Goal: Task Accomplishment & Management: Complete application form

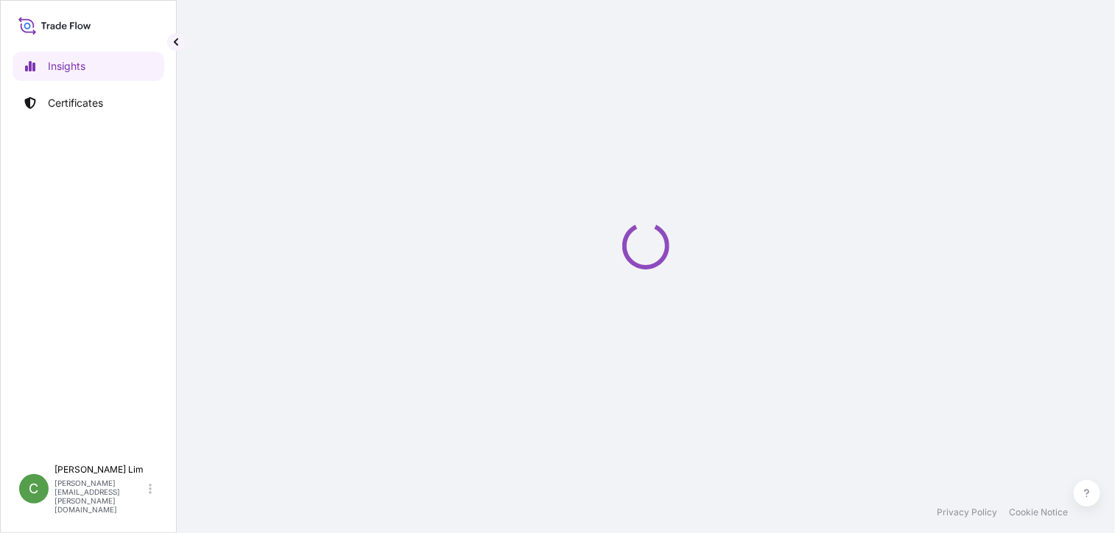
select select "2025"
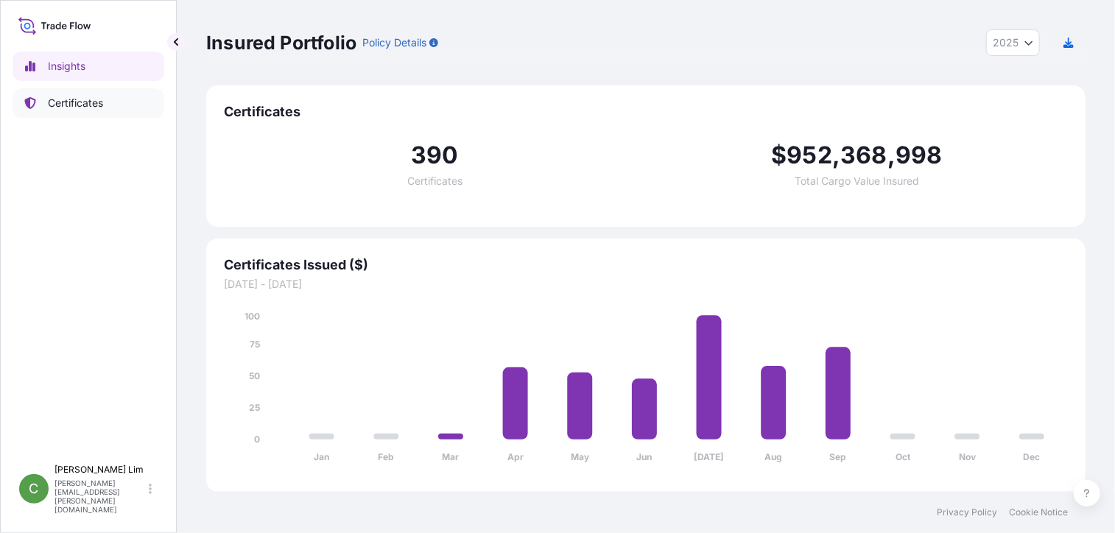
click at [65, 99] on p "Certificates" at bounding box center [75, 103] width 55 height 15
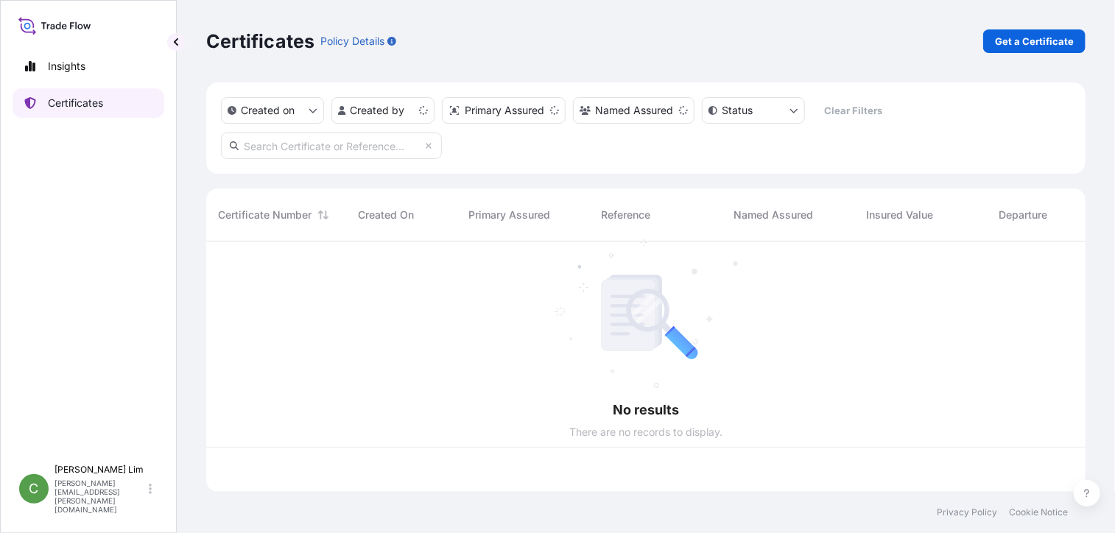
scroll to position [247, 868]
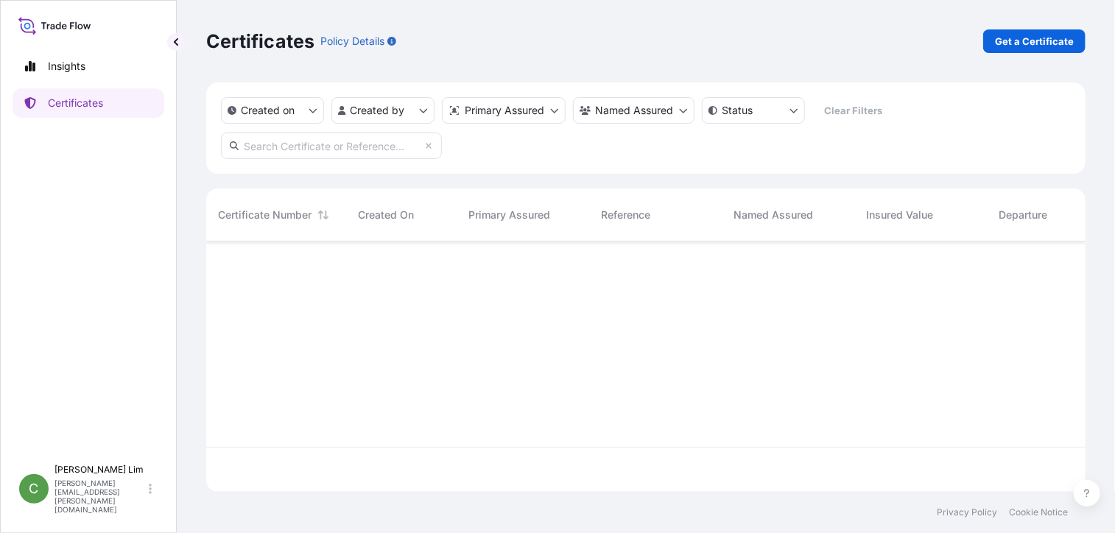
click at [259, 146] on input "text" at bounding box center [331, 146] width 221 height 27
paste input "[PHONE_NUMBER]"
type input "[PHONE_NUMBER]"
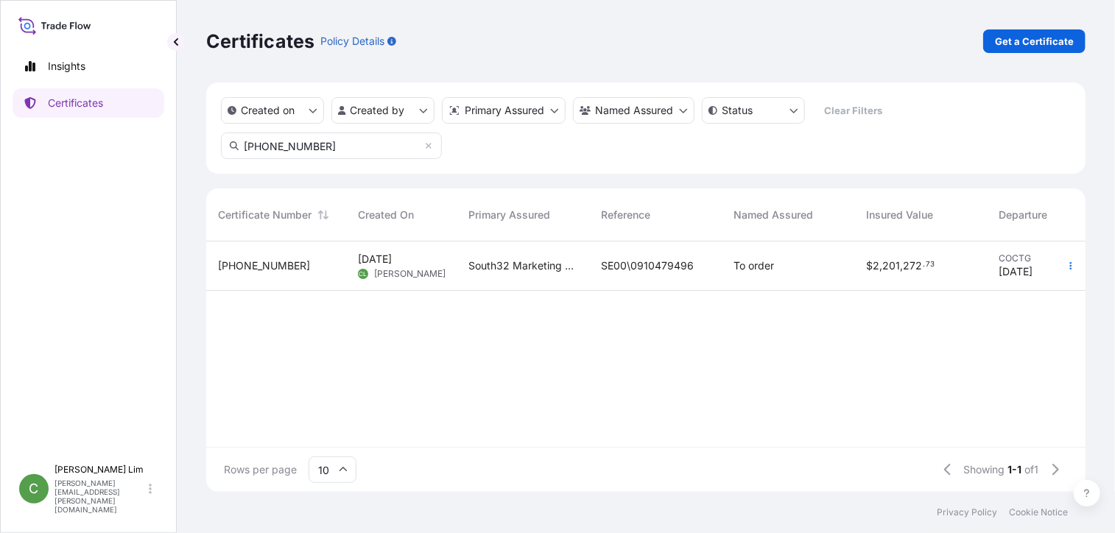
click at [244, 264] on span "[PHONE_NUMBER]" at bounding box center [264, 266] width 92 height 15
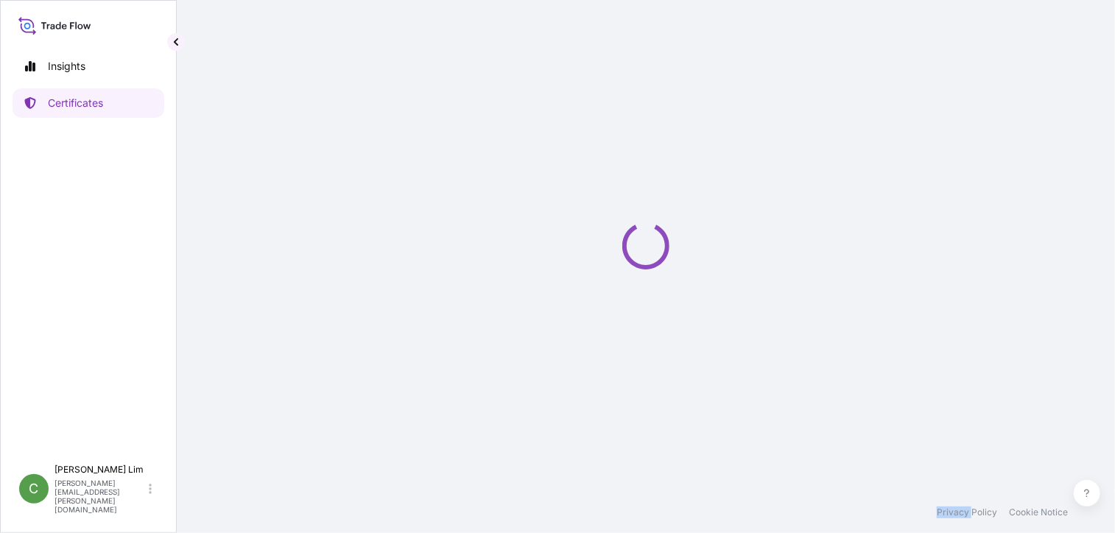
click at [244, 264] on div "Loading" at bounding box center [645, 246] width 879 height 492
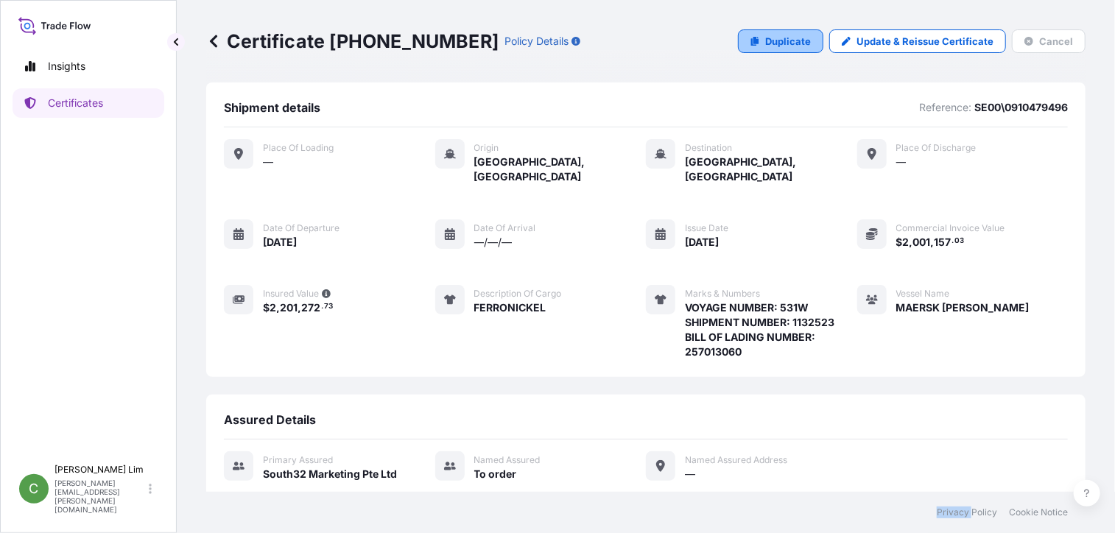
click at [779, 41] on p "Duplicate" at bounding box center [788, 41] width 46 height 15
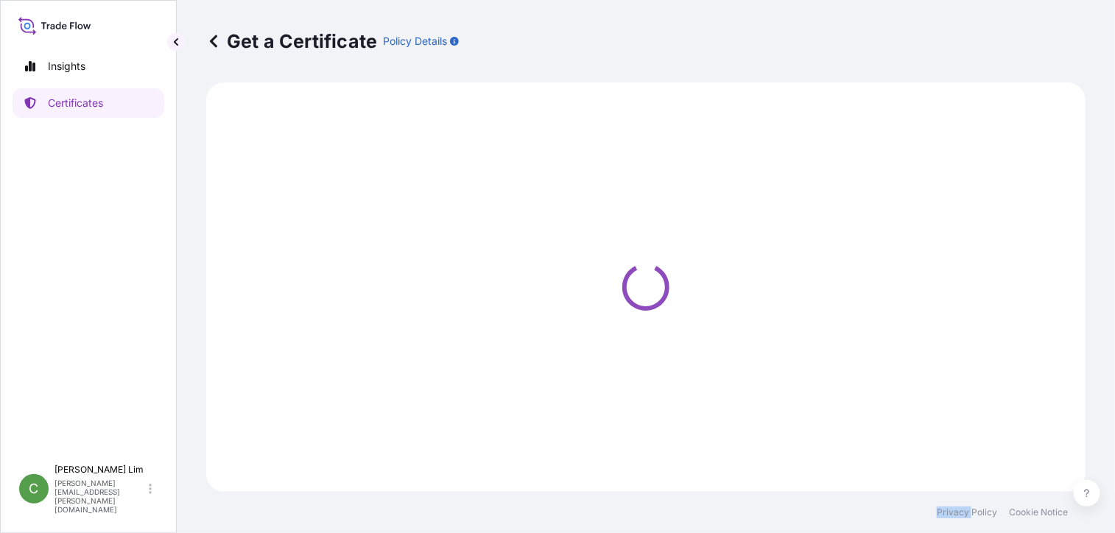
select select "Sea"
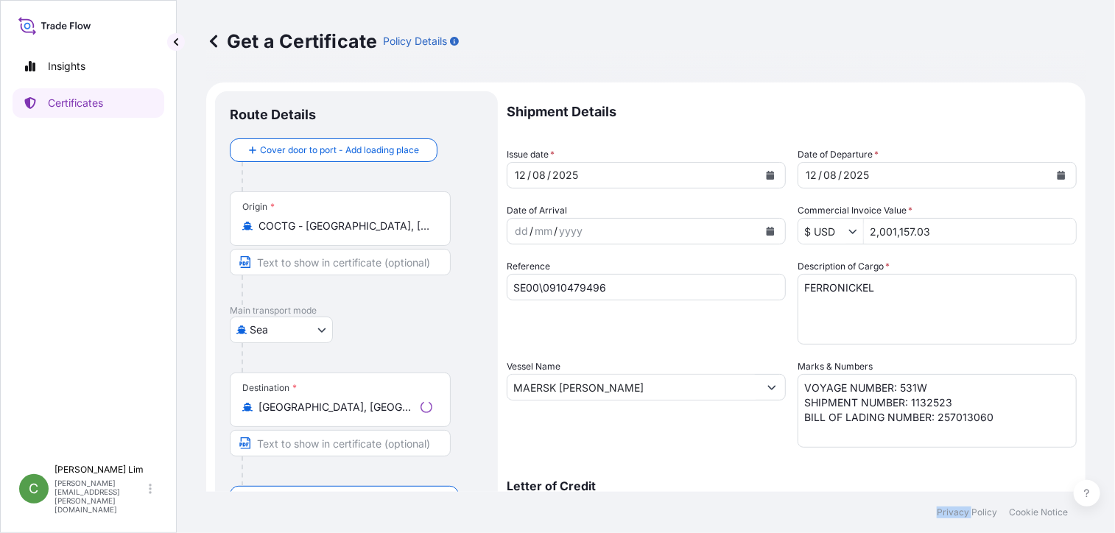
select select "31709"
click at [772, 175] on button "Calendar" at bounding box center [771, 176] width 24 height 24
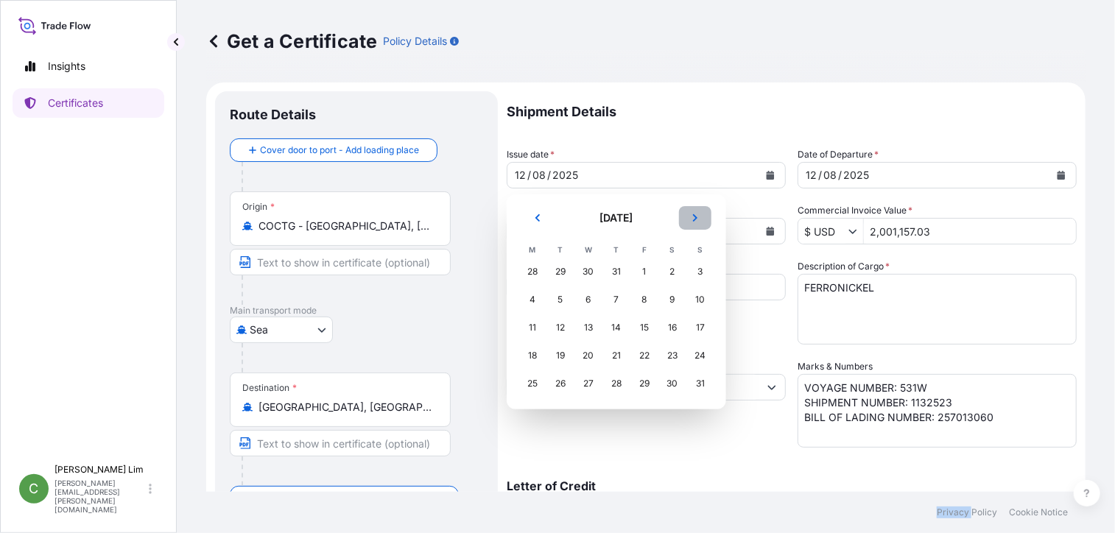
click at [692, 218] on icon "Next" at bounding box center [695, 218] width 9 height 9
click at [594, 328] on div "17" at bounding box center [588, 327] width 27 height 27
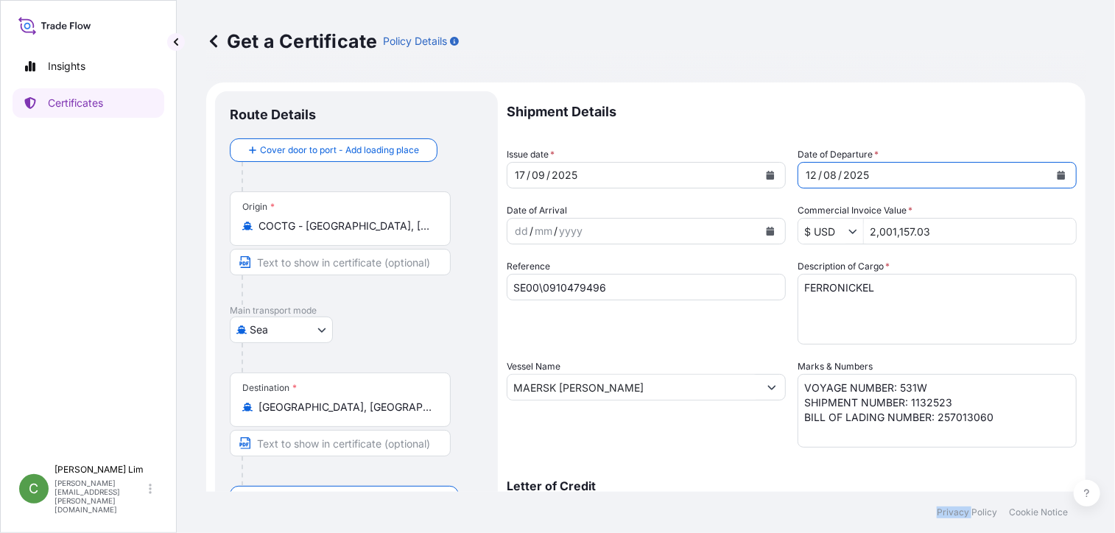
click at [1058, 176] on icon "Calendar" at bounding box center [1062, 175] width 8 height 9
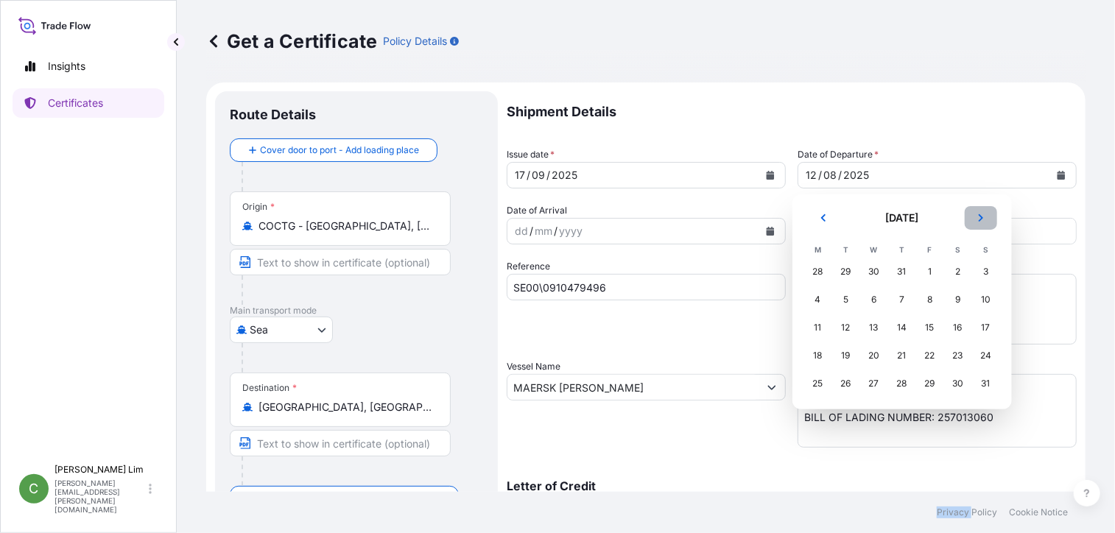
click at [984, 221] on icon "Next" at bounding box center [981, 218] width 9 height 9
click at [871, 329] on div "17" at bounding box center [874, 327] width 27 height 27
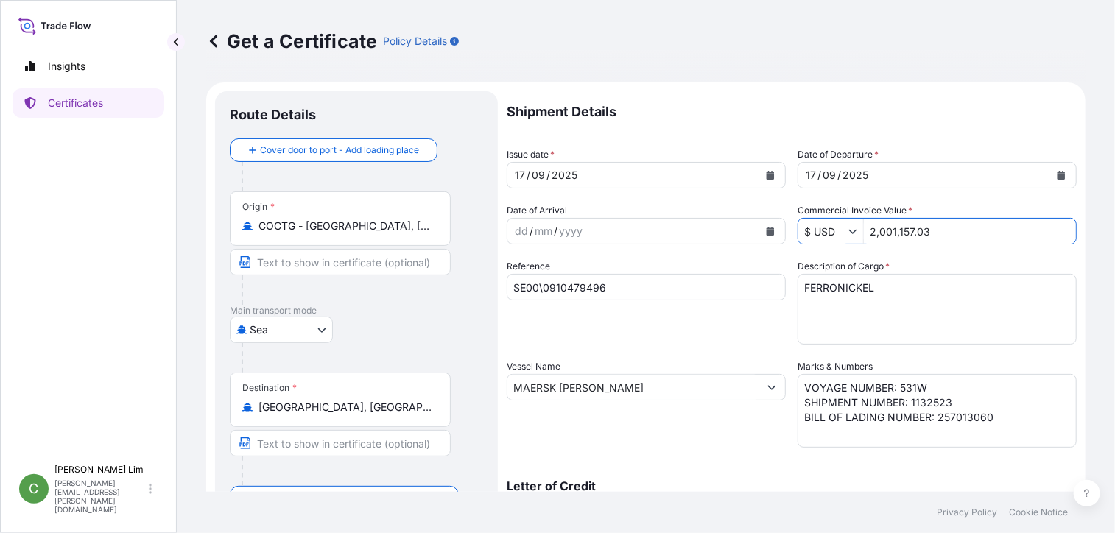
drag, startPoint x: 933, startPoint y: 231, endPoint x: 854, endPoint y: 226, distance: 78.9
click at [854, 226] on div "$ USD 2,001,157.03" at bounding box center [937, 231] width 279 height 27
paste input "1311554.78"
type input "1,311,554.78"
drag, startPoint x: 619, startPoint y: 285, endPoint x: 501, endPoint y: 275, distance: 119.0
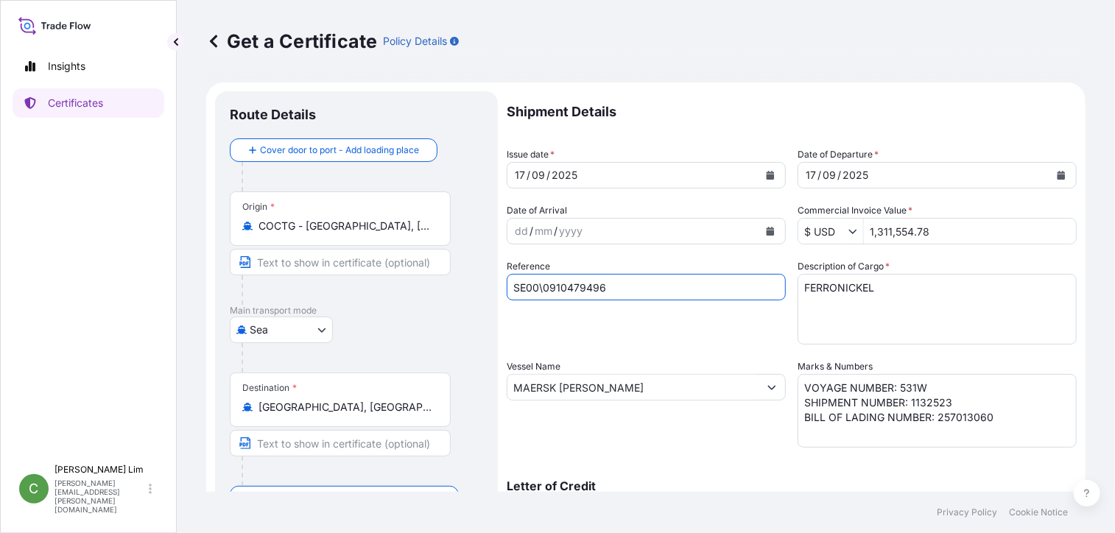
click at [501, 275] on form "Route Details Cover door to port - Add loading place Place of loading Road / In…" at bounding box center [645, 406] width 879 height 649
paste input "8004"
type input "SE00\0910480046"
drag, startPoint x: 626, startPoint y: 394, endPoint x: 508, endPoint y: 384, distance: 118.2
click at [513, 385] on input "MAERSK [PERSON_NAME]" at bounding box center [632, 387] width 251 height 27
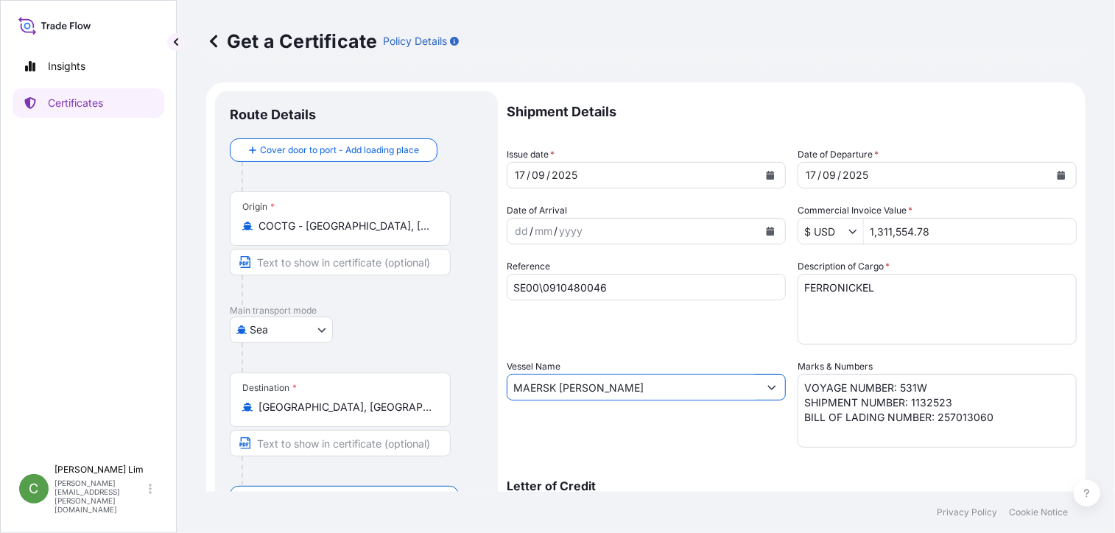
paste input "LAVRAS"
drag, startPoint x: 617, startPoint y: 386, endPoint x: 483, endPoint y: 373, distance: 134.6
click at [489, 376] on form "Route Details Cover door to port - Add loading place Place of loading Road / In…" at bounding box center [645, 406] width 879 height 649
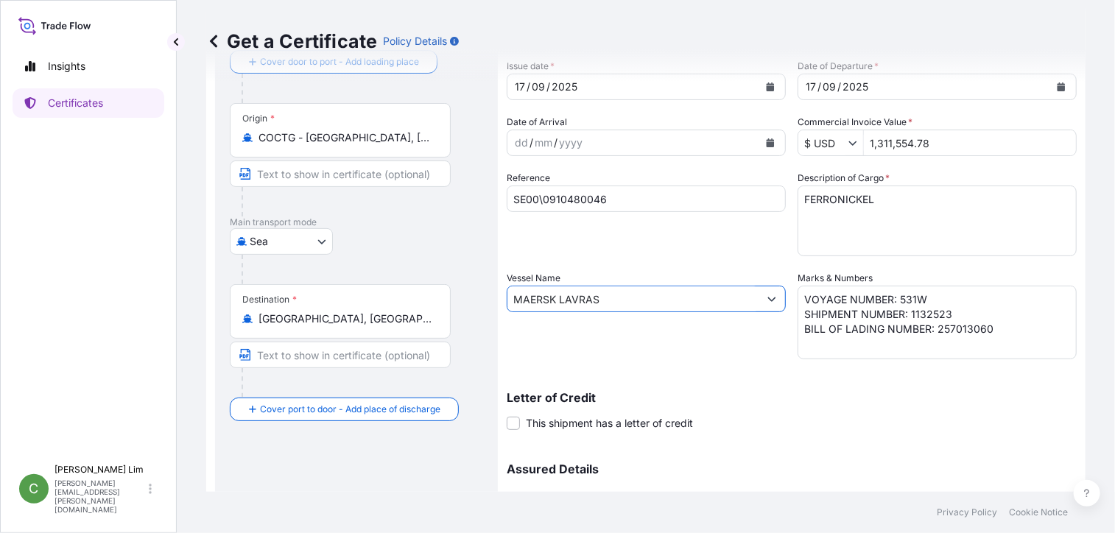
scroll to position [99, 0]
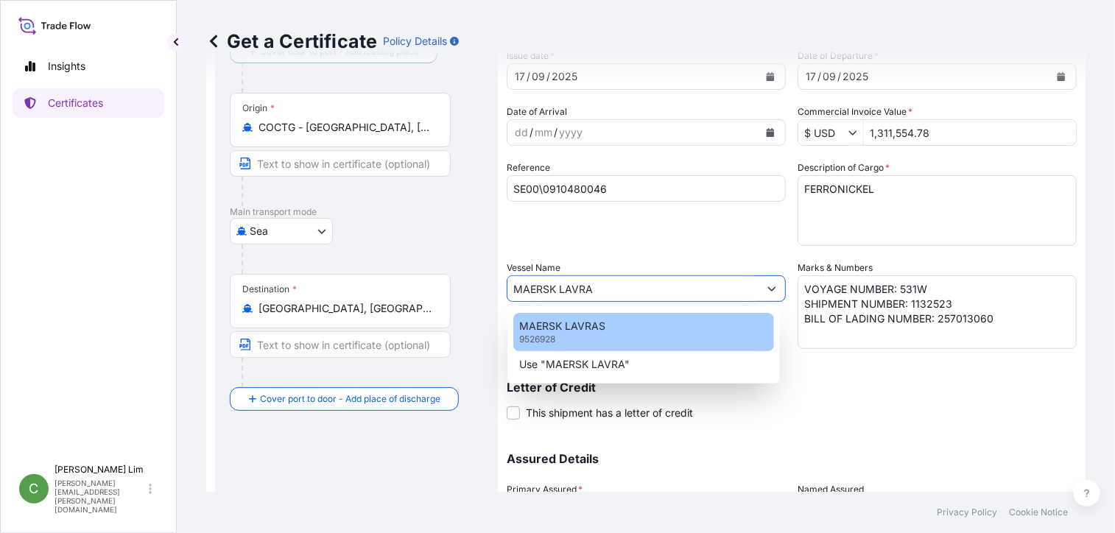
click at [614, 326] on div "MAERSK LAVRAS 9526928" at bounding box center [643, 332] width 261 height 38
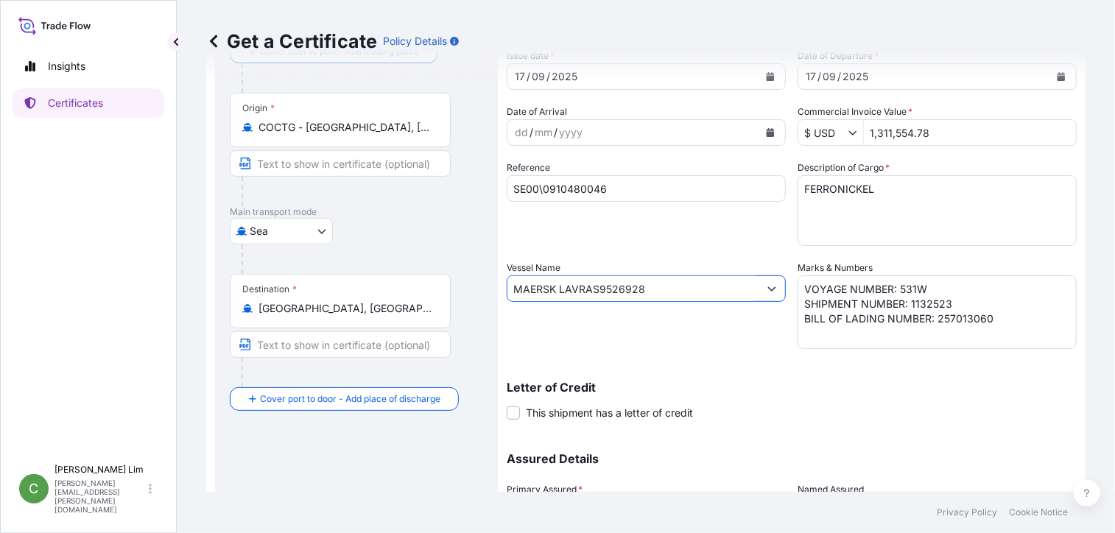
drag, startPoint x: 648, startPoint y: 281, endPoint x: 420, endPoint y: 269, distance: 228.7
click at [437, 269] on form "Route Details Cover door to port - Add loading place Place of loading Road / In…" at bounding box center [645, 308] width 879 height 649
paste input "text"
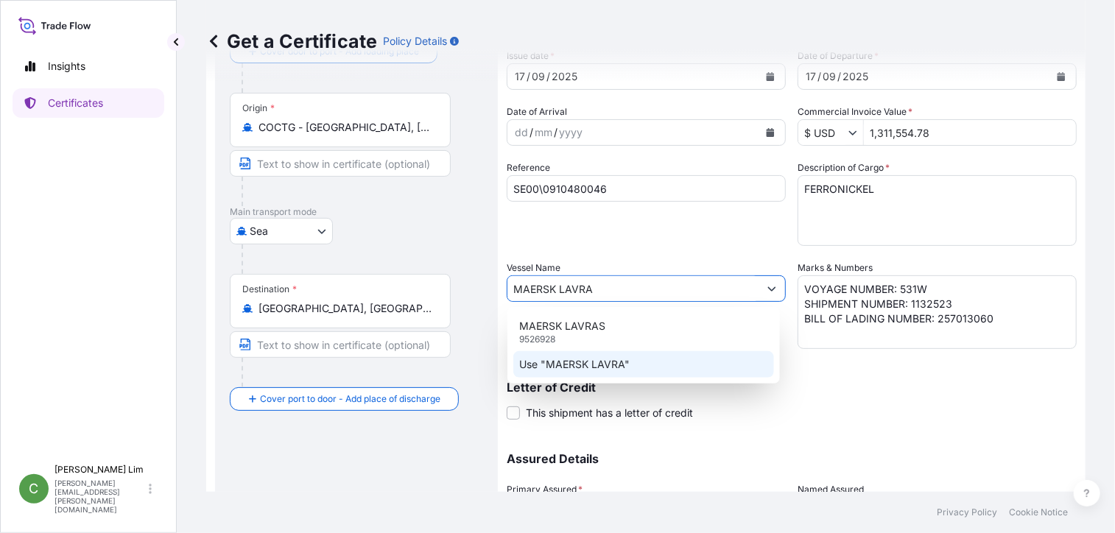
click at [644, 370] on div "Use "MAERSK LAVRA"" at bounding box center [643, 364] width 261 height 27
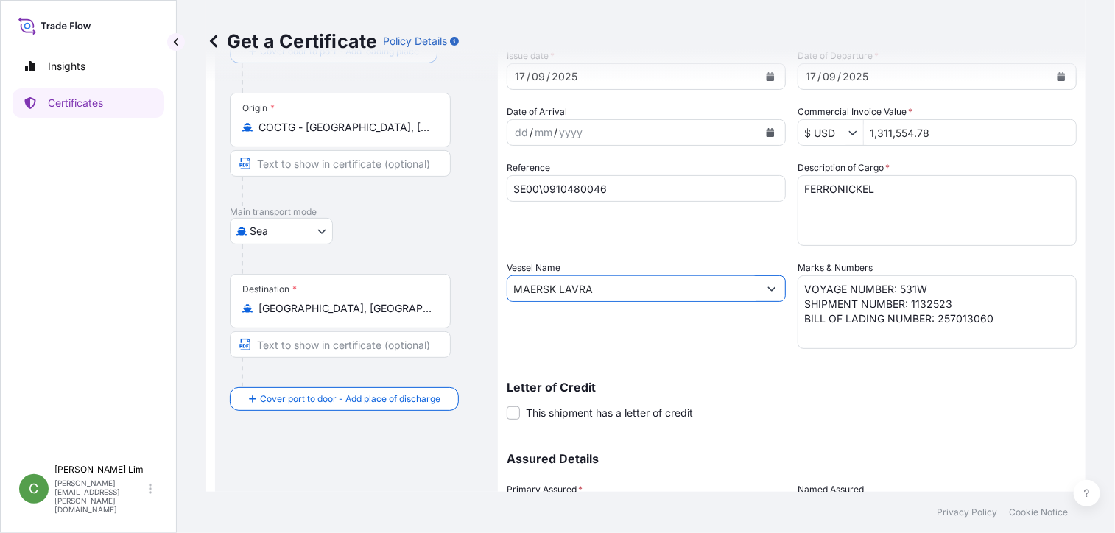
drag, startPoint x: 611, startPoint y: 292, endPoint x: 463, endPoint y: 283, distance: 148.3
click at [463, 283] on form "Route Details Cover door to port - Add loading place Place of loading Road / In…" at bounding box center [645, 308] width 879 height 649
paste input "S"
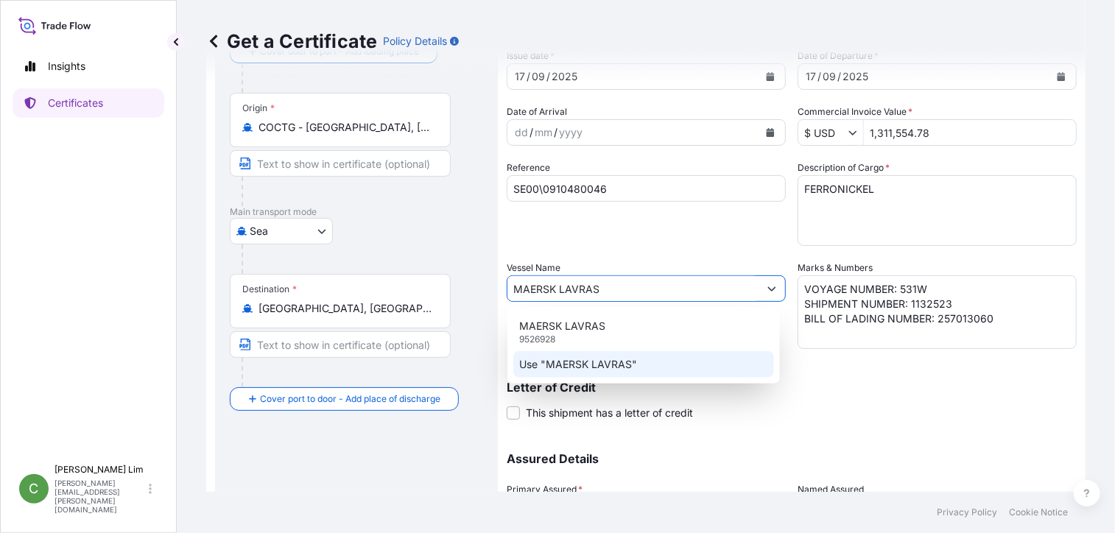
click at [595, 362] on p "Use "MAERSK LAVRAS"" at bounding box center [578, 364] width 118 height 15
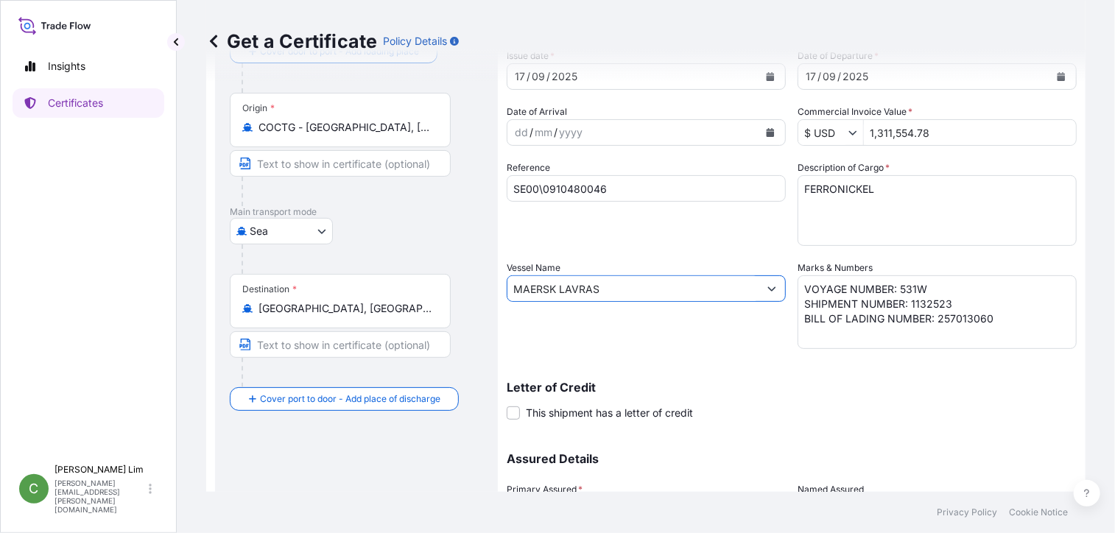
type input "MAERSK LAVRAS"
click at [910, 291] on textarea "VOYAGE NUMBER: 531W SHIPMENT NUMBER: 1132523 BILL OF LADING NUMBER: 257013060" at bounding box center [937, 312] width 279 height 74
click at [952, 296] on textarea "VOYAGE NUMBER: 531W SHIPMENT NUMBER: 1132523 BILL OF LADING NUMBER: 257013060" at bounding box center [937, 312] width 279 height 74
click at [950, 303] on textarea "VOYAGE NUMBER: 531W SHIPMENT NUMBER: 1132523 BILL OF LADING NUMBER: 257013060" at bounding box center [937, 312] width 279 height 74
paste textarea "1132750"
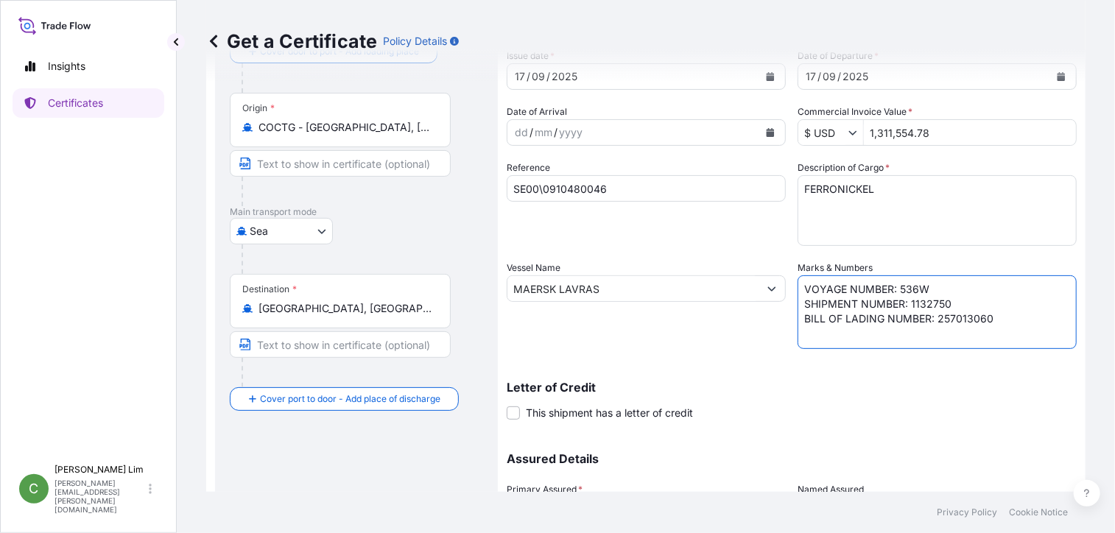
drag, startPoint x: 943, startPoint y: 320, endPoint x: 1012, endPoint y: 320, distance: 69.2
click at [1012, 320] on textarea "VOYAGE NUMBER: 531W SHIPMENT NUMBER: 1132523 BILL OF LADING NUMBER: 257013060" at bounding box center [937, 312] width 279 height 74
paste textarea "1132750"
drag, startPoint x: 943, startPoint y: 320, endPoint x: 1007, endPoint y: 314, distance: 64.3
click at [1007, 314] on textarea "VOYAGE NUMBER: 531W SHIPMENT NUMBER: 1132523 BILL OF LADING NUMBER: 257013060" at bounding box center [937, 312] width 279 height 74
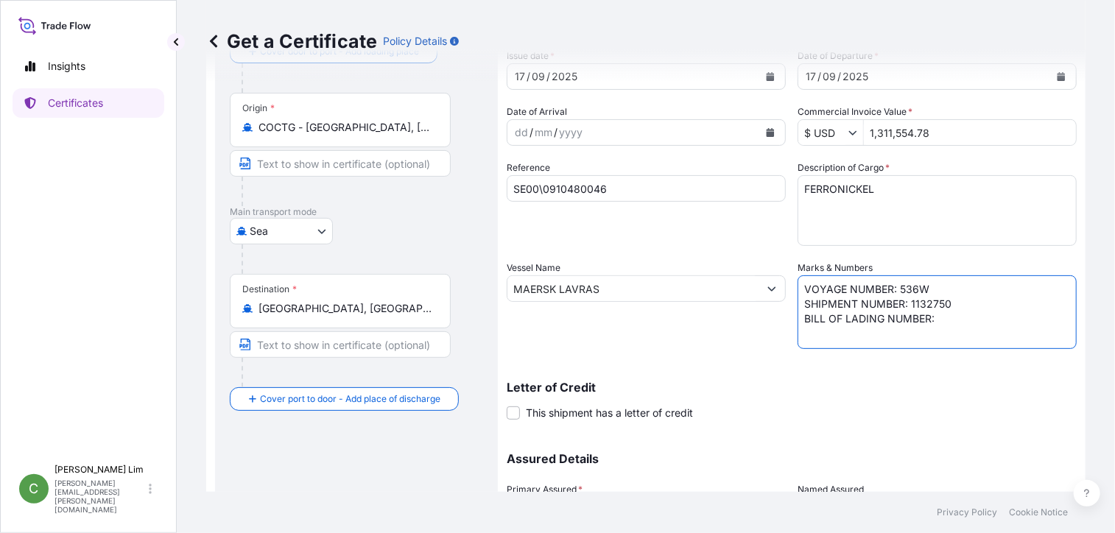
paste textarea "258257728"
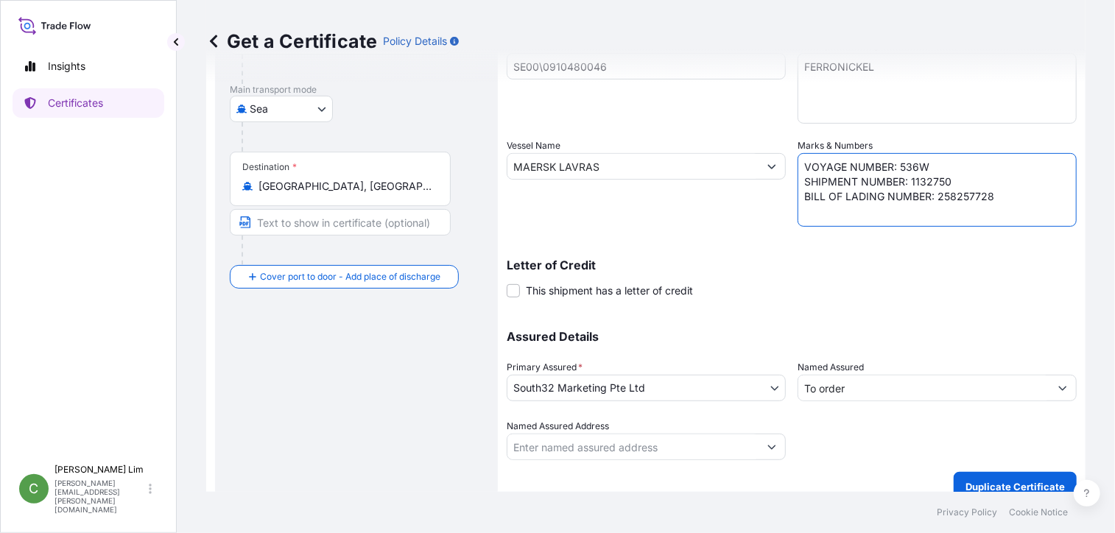
scroll to position [0, 0]
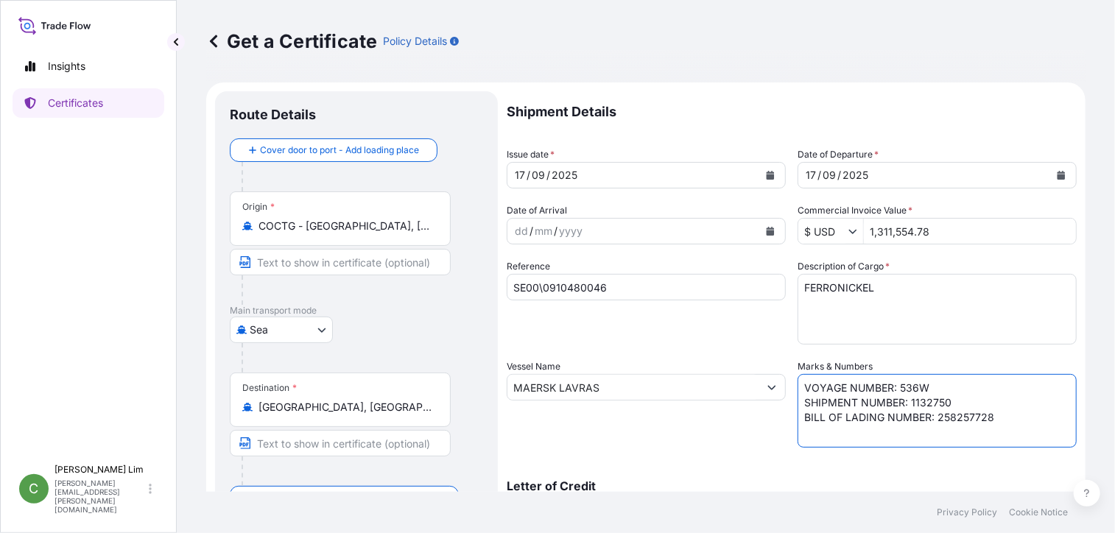
type textarea "VOYAGE NUMBER: 536W SHIPMENT NUMBER: 1132750 BILL OF LADING NUMBER: 258257728"
click at [680, 349] on div "Shipment Details Issue date * [DATE] Date of Departure * [DATE] Date of Arrival…" at bounding box center [792, 386] width 570 height 590
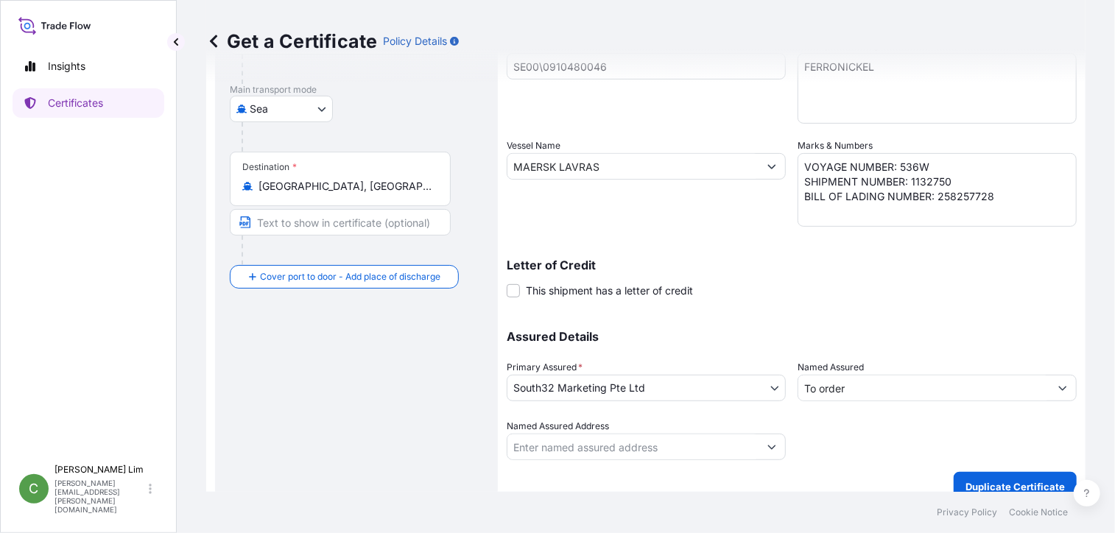
scroll to position [239, 0]
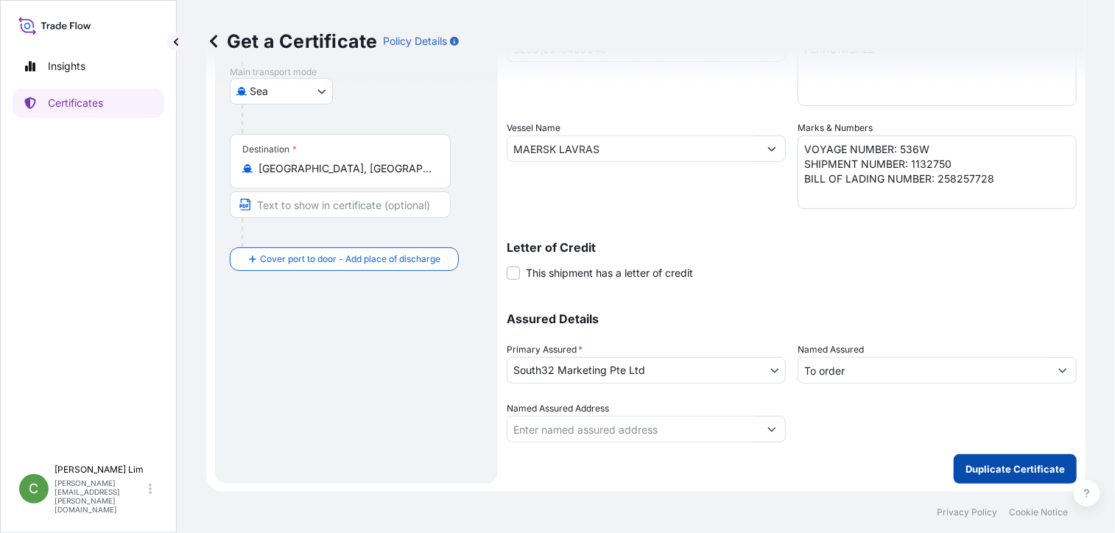
click at [1013, 459] on button "Duplicate Certificate" at bounding box center [1015, 468] width 123 height 29
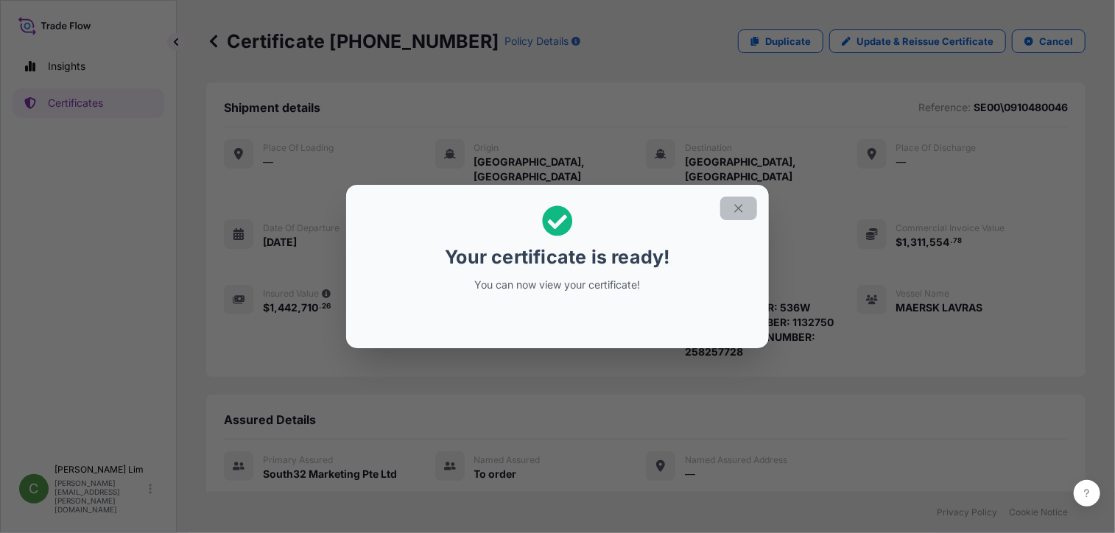
click at [742, 205] on icon "button" at bounding box center [738, 208] width 13 height 13
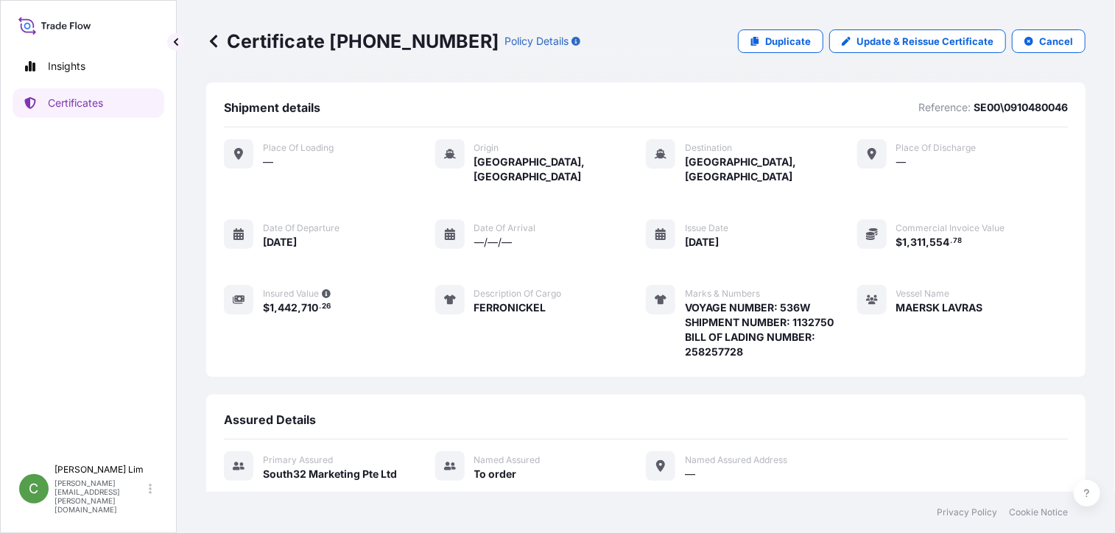
scroll to position [144, 0]
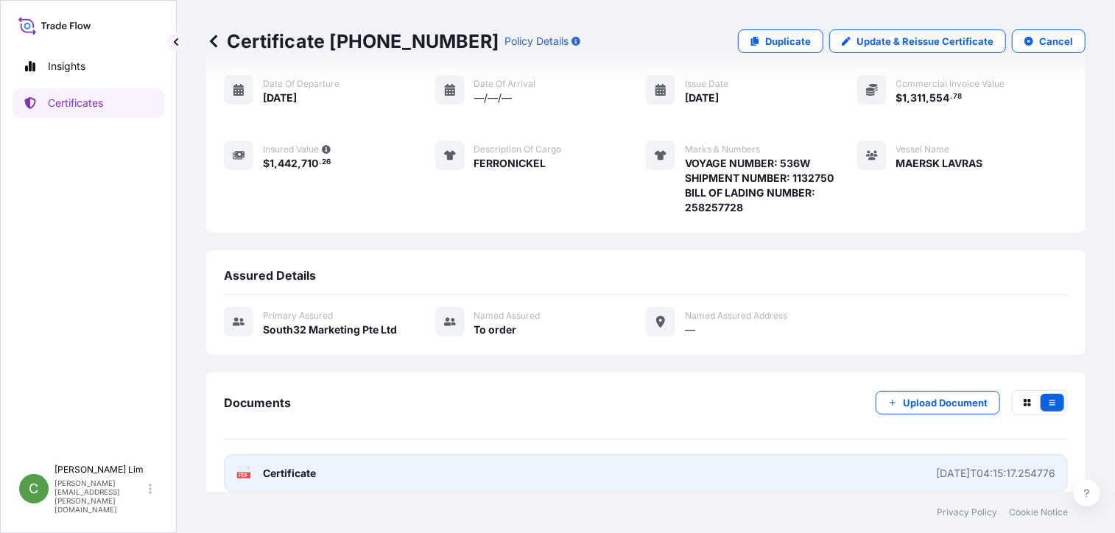
click at [246, 472] on rect at bounding box center [243, 475] width 13 height 6
